Goal: Task Accomplishment & Management: Manage account settings

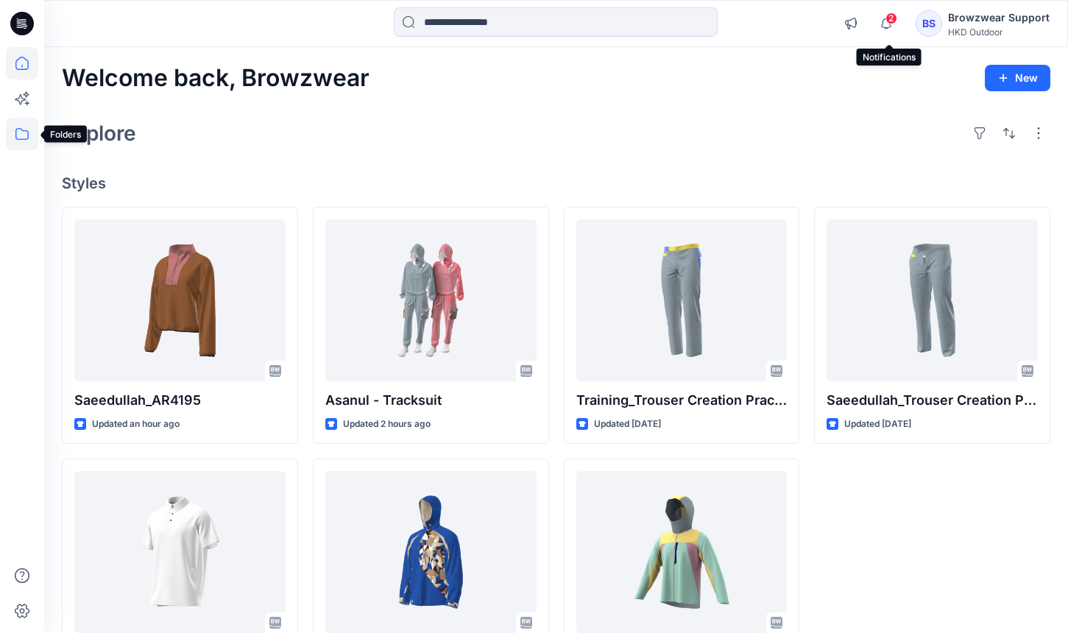
click at [15, 129] on icon at bounding box center [21, 134] width 13 height 12
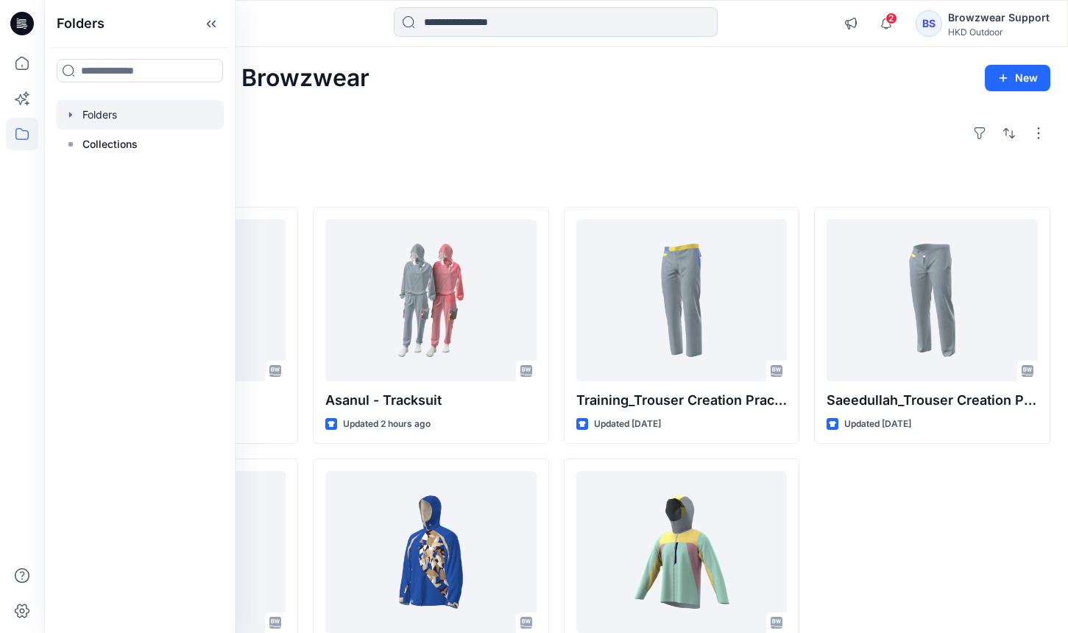
click at [113, 120] on div at bounding box center [140, 114] width 168 height 29
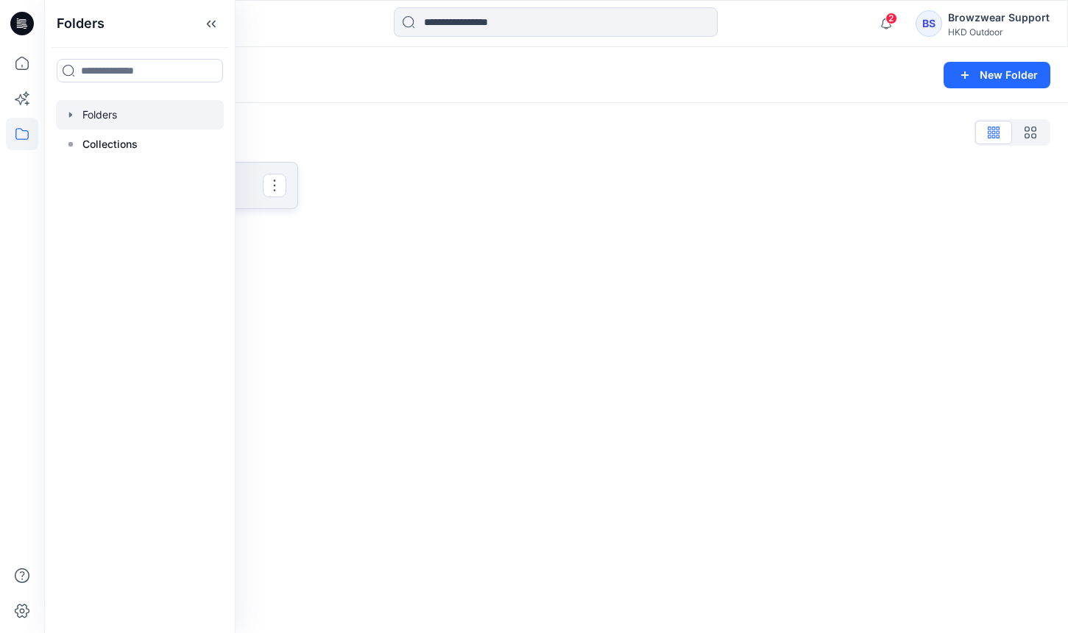
click at [238, 192] on p "Onboarding_Practice" at bounding box center [178, 185] width 168 height 21
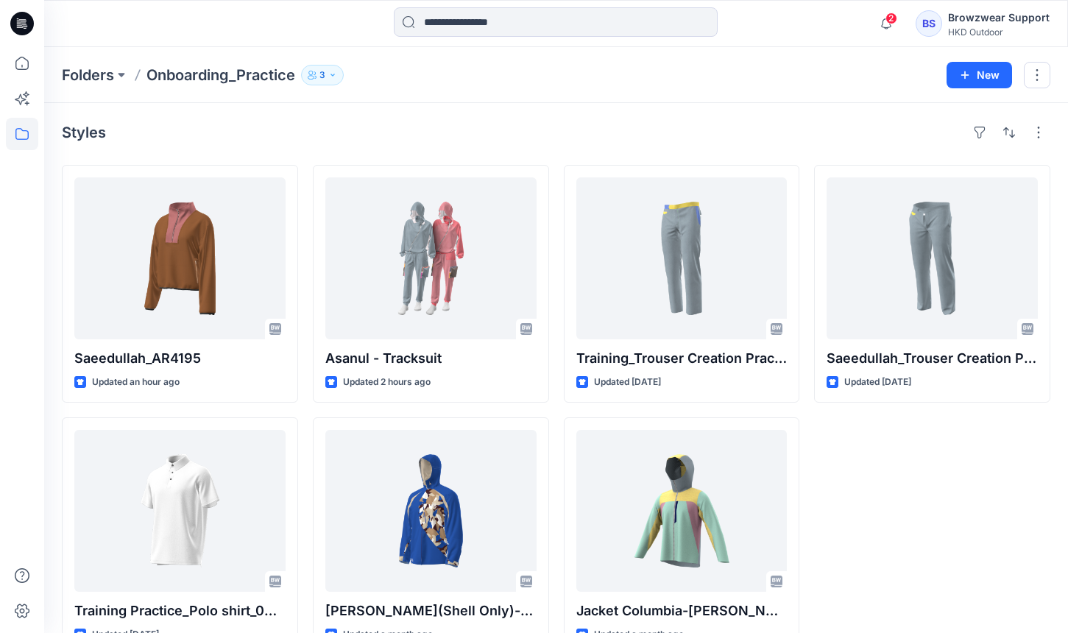
click at [324, 71] on p "3" at bounding box center [322, 75] width 6 height 16
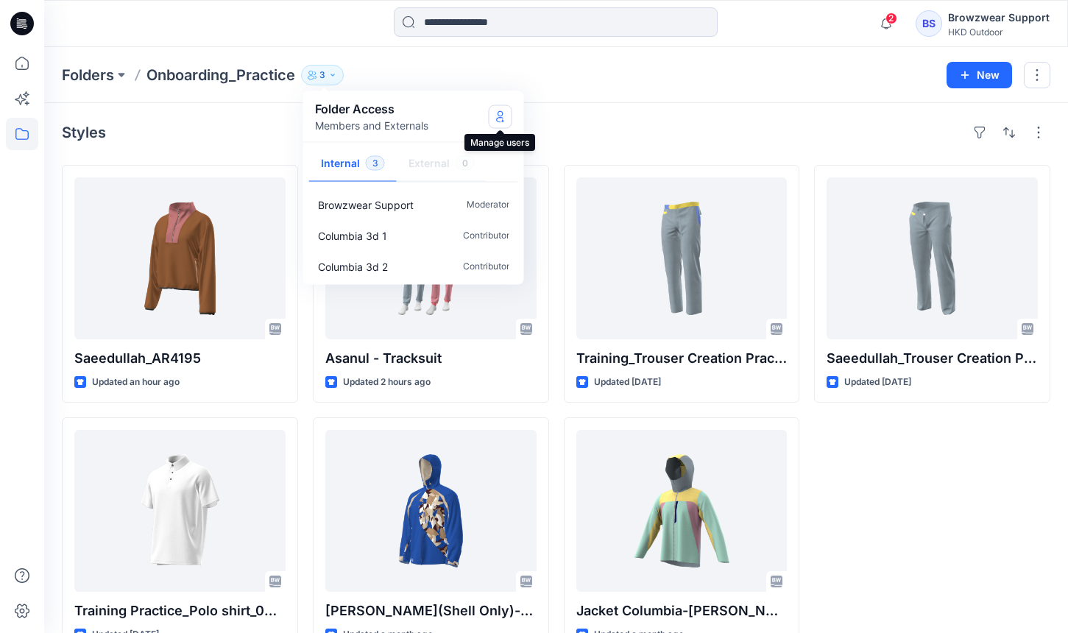
click at [494, 111] on icon "Manage Users" at bounding box center [500, 116] width 12 height 12
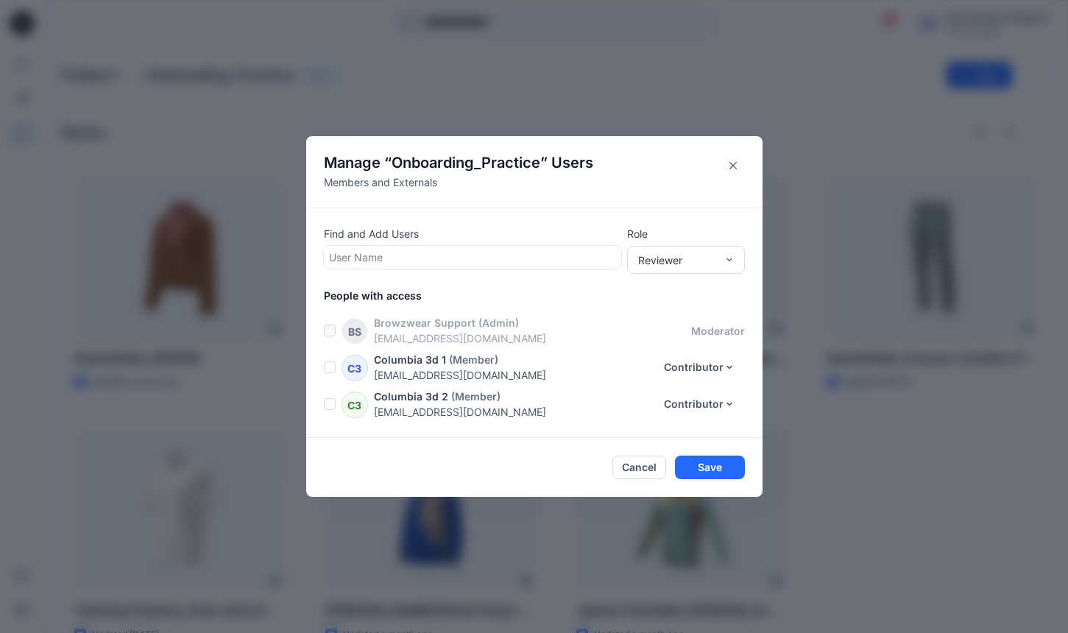
click at [465, 258] on div at bounding box center [472, 257] width 287 height 18
type input "****"
click at [675, 268] on div "Reviewer" at bounding box center [686, 260] width 118 height 28
click at [665, 336] on div "Moderator" at bounding box center [686, 340] width 112 height 26
click at [703, 461] on button "Save" at bounding box center [710, 468] width 70 height 24
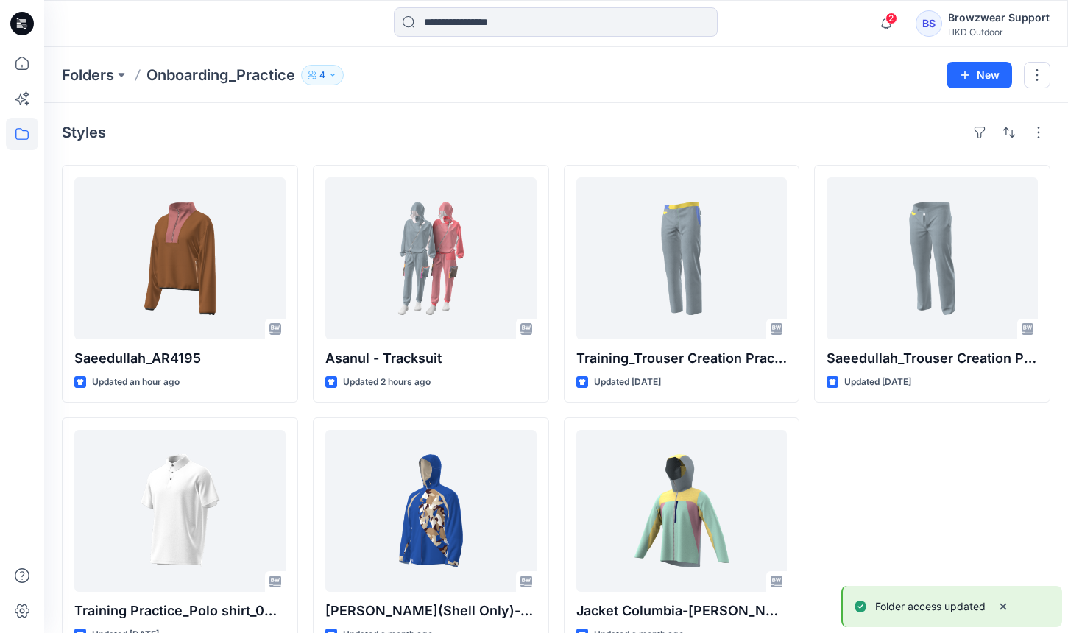
click at [315, 75] on icon "button" at bounding box center [312, 75] width 9 height 9
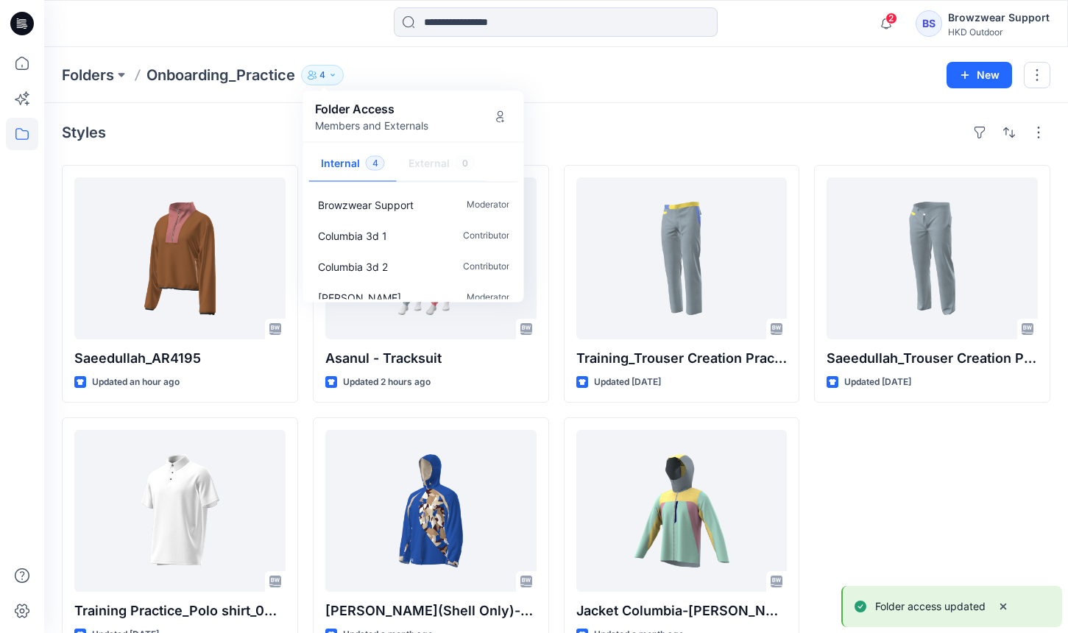
click at [558, 113] on div "Styles Saeedullah_AR4195 Updated an hour ago Training Practice_Polo shirt_001-2…" at bounding box center [555, 387] width 1023 height 569
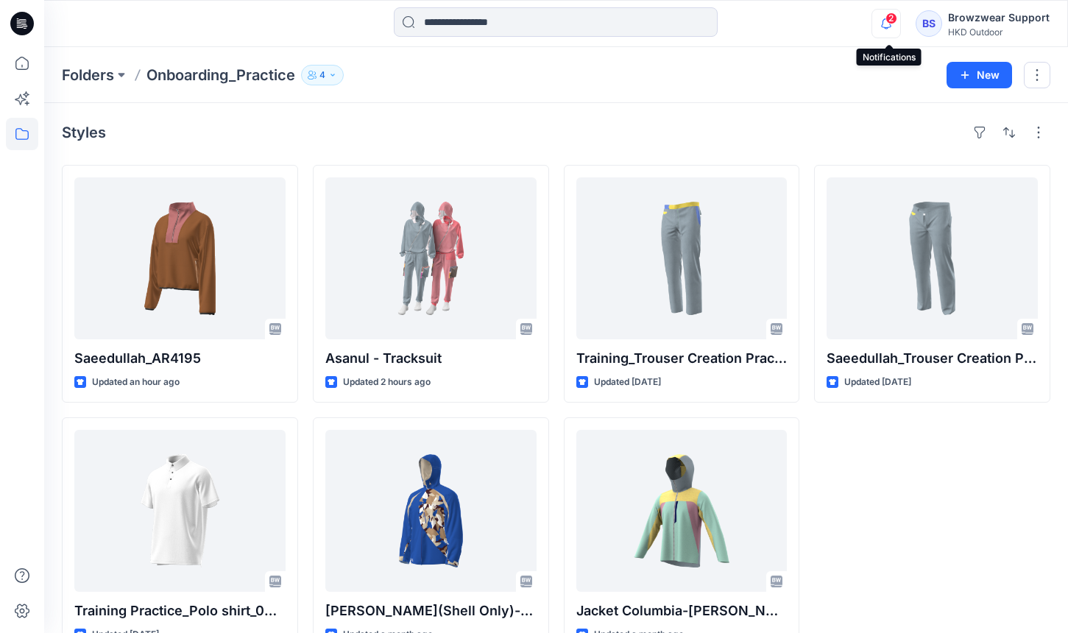
click at [885, 29] on icon "button" at bounding box center [886, 23] width 28 height 29
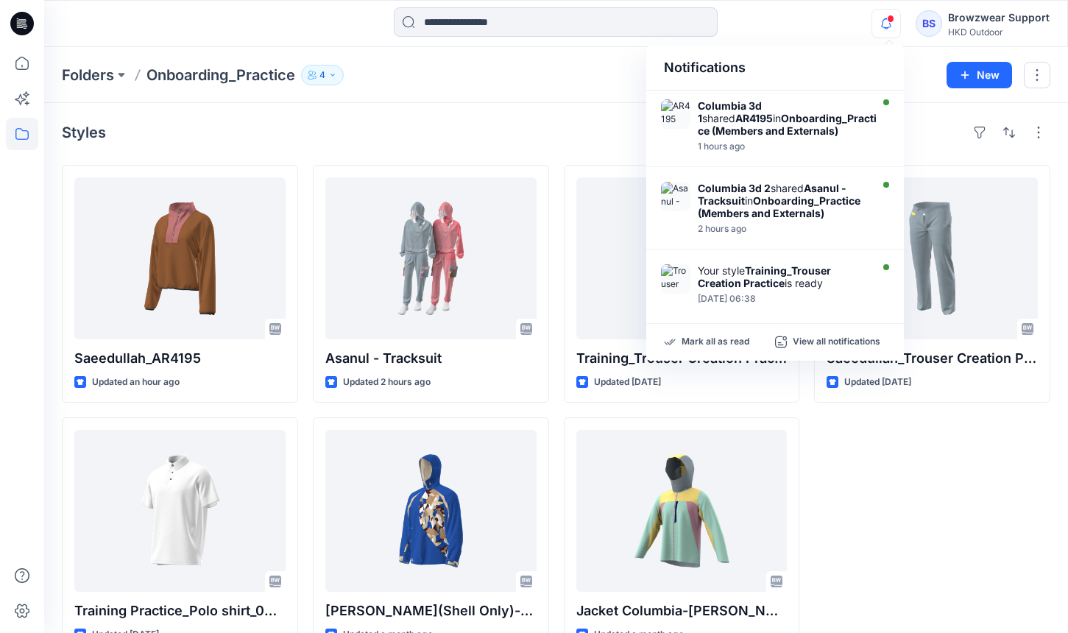
click at [885, 29] on icon "button" at bounding box center [886, 23] width 28 height 29
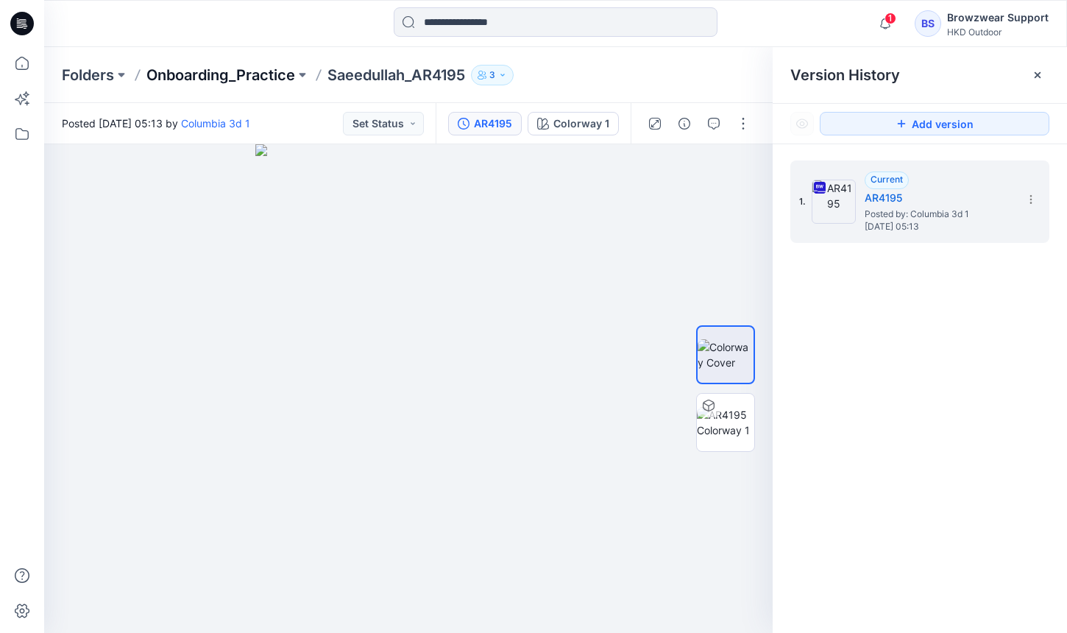
click at [242, 71] on p "Onboarding_Practice" at bounding box center [220, 75] width 149 height 21
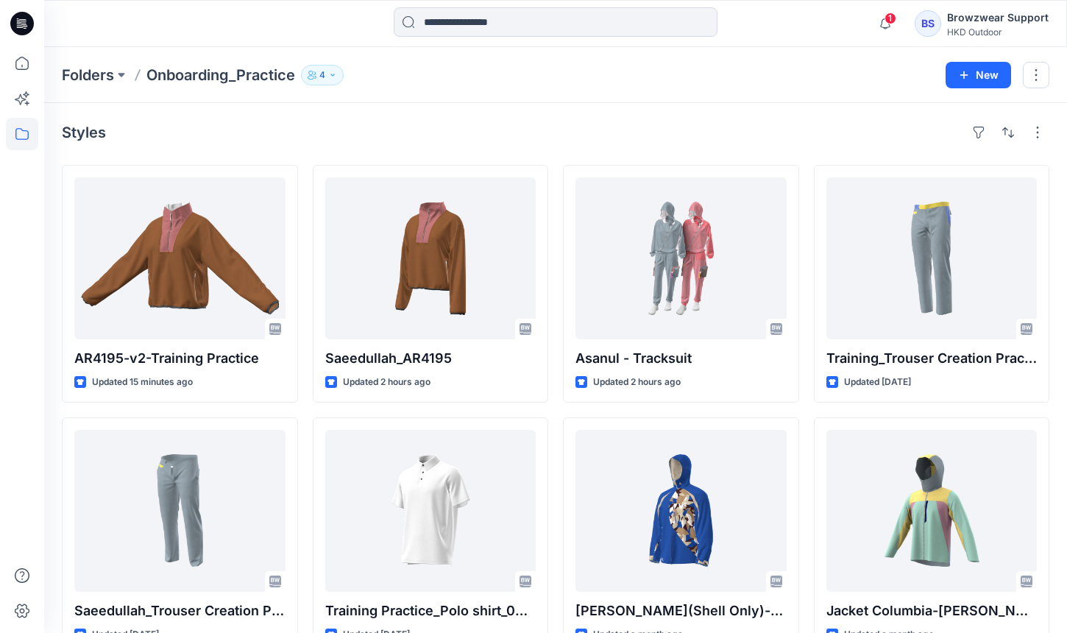
click at [478, 60] on div "Folders Onboarding_Practice 4 New" at bounding box center [555, 75] width 1023 height 56
click at [886, 23] on icon "button" at bounding box center [885, 23] width 28 height 29
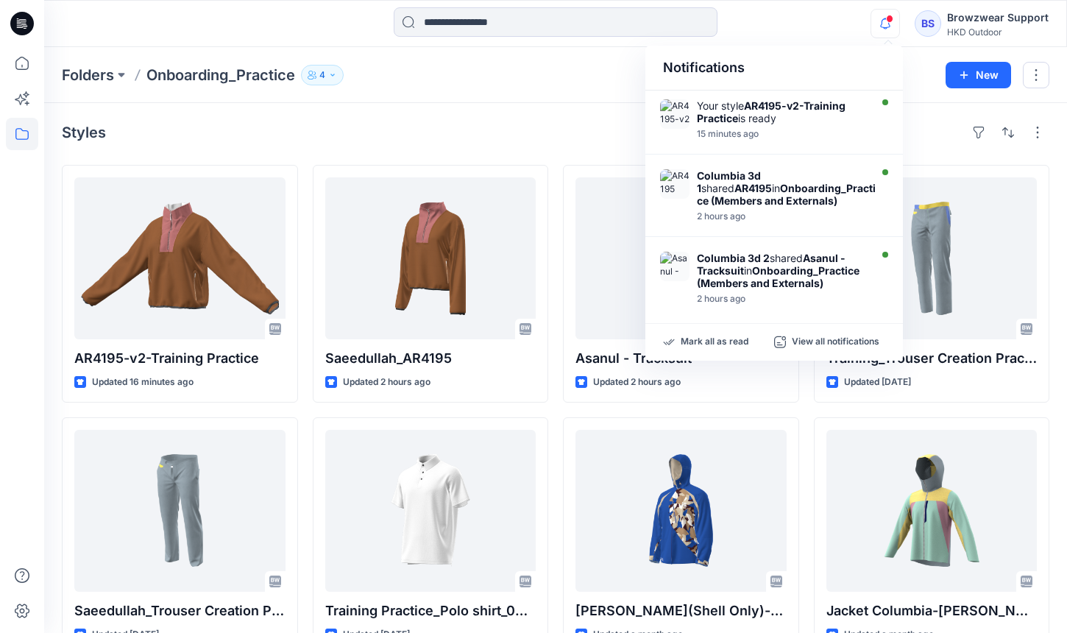
click at [886, 23] on icon "button" at bounding box center [885, 23] width 28 height 29
